Goal: Task Accomplishment & Management: Use online tool/utility

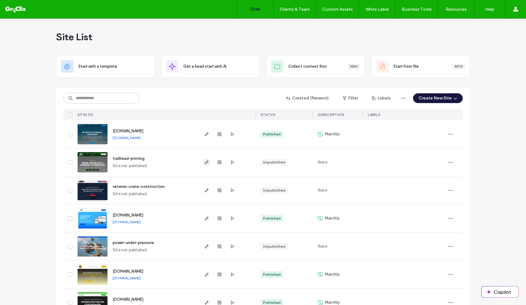
click at [204, 163] on icon "button" at bounding box center [206, 162] width 5 height 5
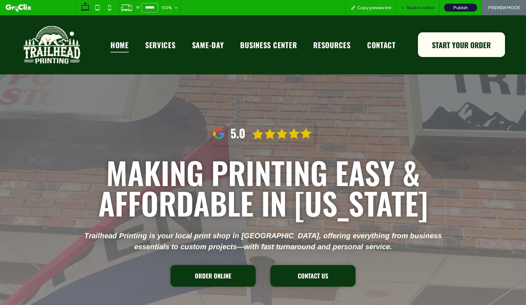
click at [418, 7] on span "Back to editor" at bounding box center [421, 7] width 28 height 5
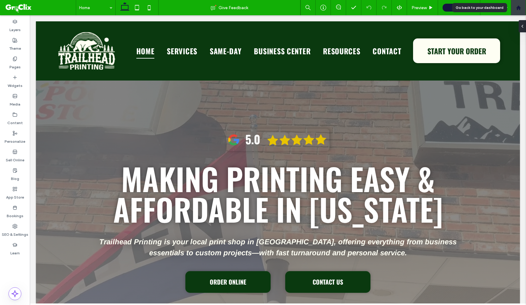
click at [520, 6] on icon at bounding box center [518, 7] width 5 height 5
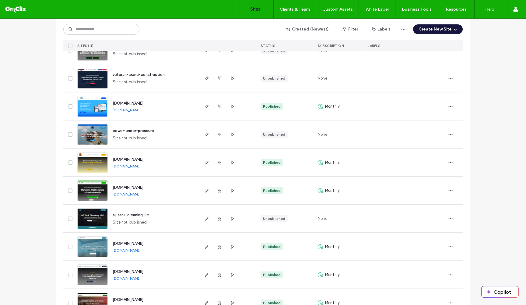
scroll to position [115, 0]
